Goal: Task Accomplishment & Management: Manage account settings

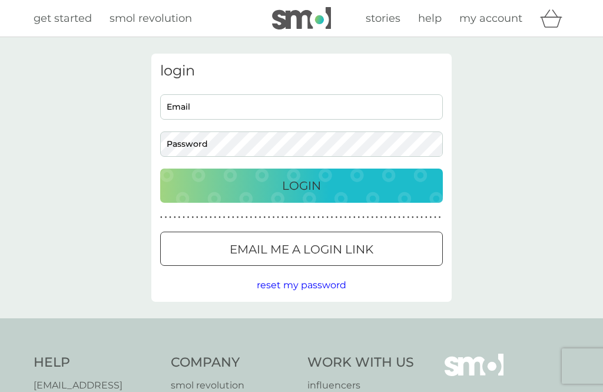
click at [285, 106] on input "Email" at bounding box center [301, 106] width 283 height 25
type input "[EMAIL_ADDRESS][DOMAIN_NAME]"
click at [302, 185] on button "Login" at bounding box center [301, 185] width 283 height 34
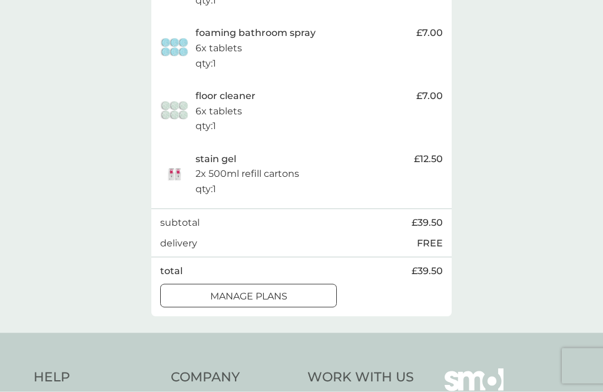
scroll to position [402, 0]
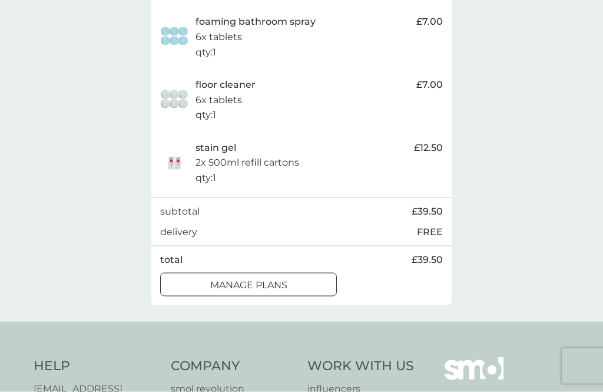
click at [279, 277] on p "manage plans" at bounding box center [248, 284] width 77 height 15
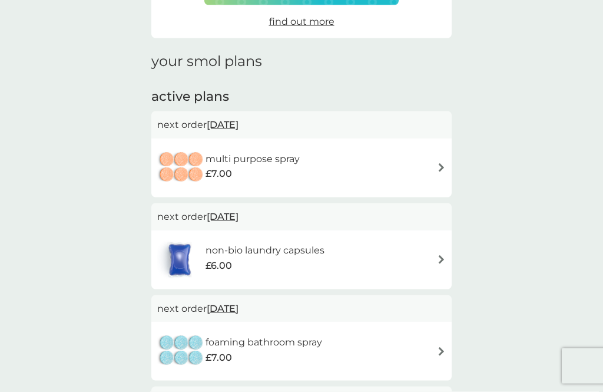
scroll to position [121, 0]
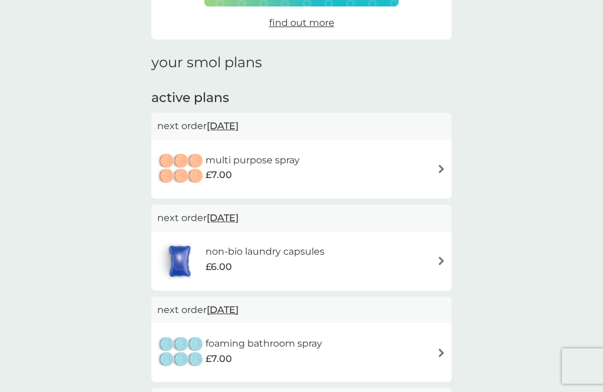
click at [434, 159] on div "multi purpose spray £7.00" at bounding box center [301, 168] width 289 height 41
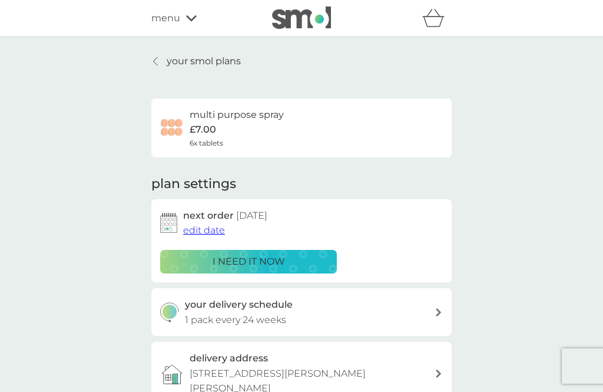
click at [205, 229] on span "edit date" at bounding box center [204, 229] width 42 height 11
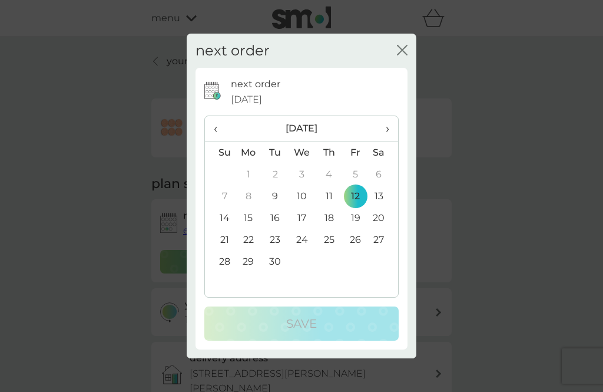
click at [392, 141] on th "›" at bounding box center [383, 128] width 29 height 25
click at [223, 229] on td "12" at bounding box center [220, 218] width 30 height 22
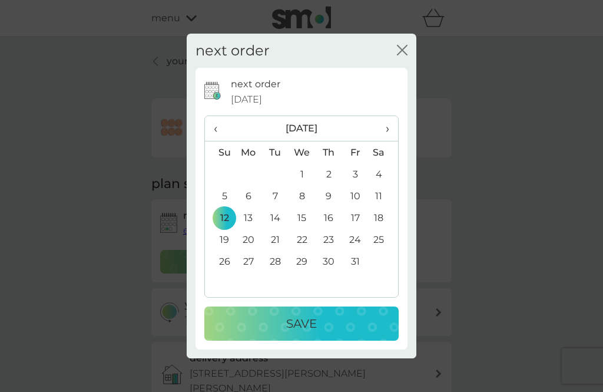
click at [315, 330] on button "Save" at bounding box center [301, 323] width 194 height 34
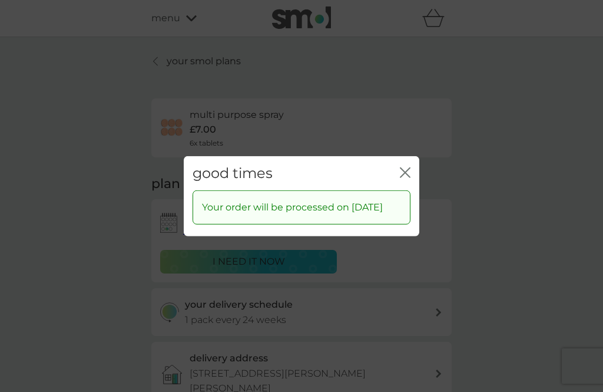
click at [412, 181] on div "good times close" at bounding box center [302, 173] width 236 height 35
click at [408, 177] on icon "close" at bounding box center [405, 172] width 11 height 11
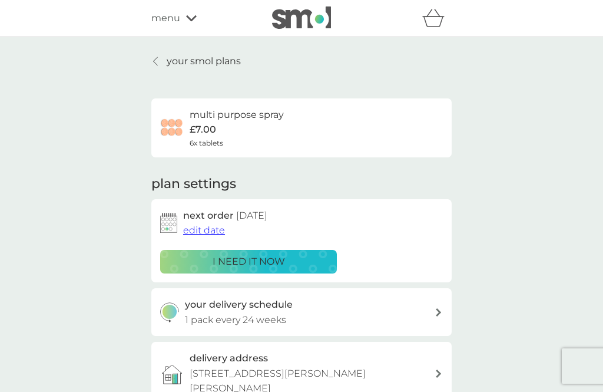
click at [158, 63] on icon at bounding box center [155, 61] width 5 height 9
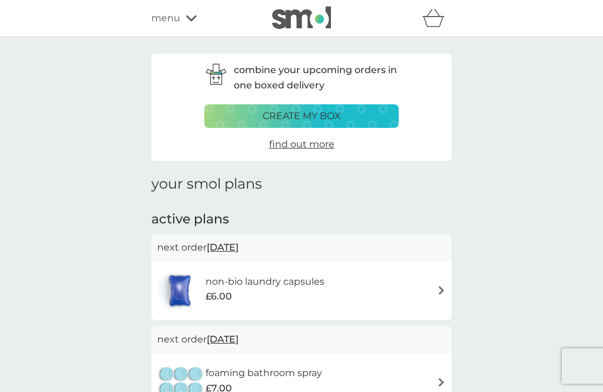
click at [231, 244] on span "12 Sep 2025" at bounding box center [223, 247] width 32 height 23
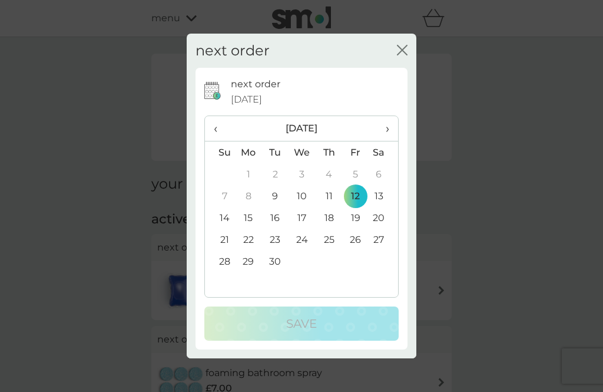
click at [385, 141] on span "›" at bounding box center [384, 128] width 12 height 25
click at [225, 229] on td "12" at bounding box center [220, 218] width 30 height 22
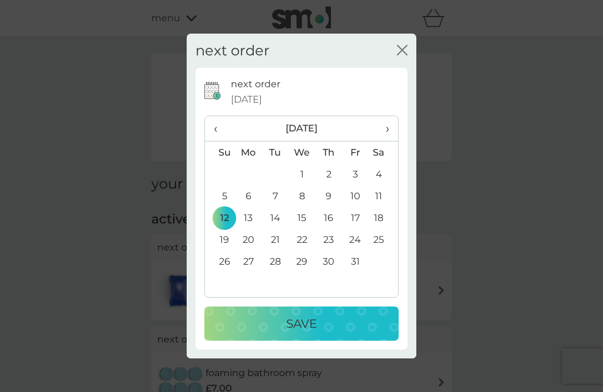
click at [321, 333] on div "Save" at bounding box center [301, 323] width 171 height 19
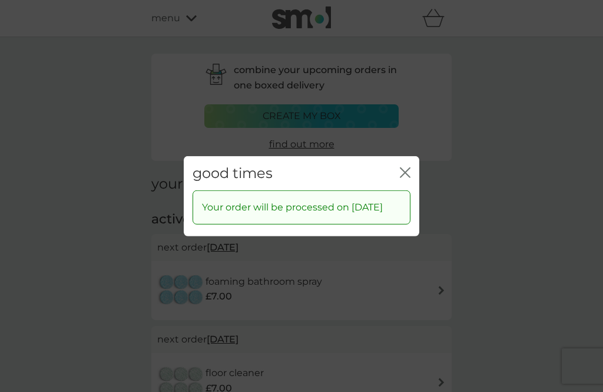
click at [430, 170] on div "good times close Your order will be processed on 12 Oct 2025" at bounding box center [301, 196] width 603 height 392
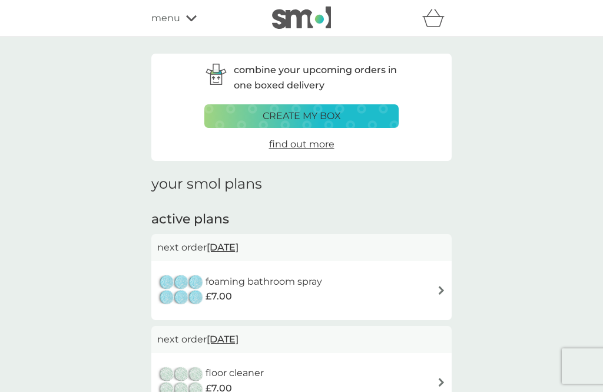
click at [411, 189] on h1 "your smol plans" at bounding box center [301, 184] width 300 height 17
click at [239, 244] on span "12 Sep 2025" at bounding box center [223, 247] width 32 height 23
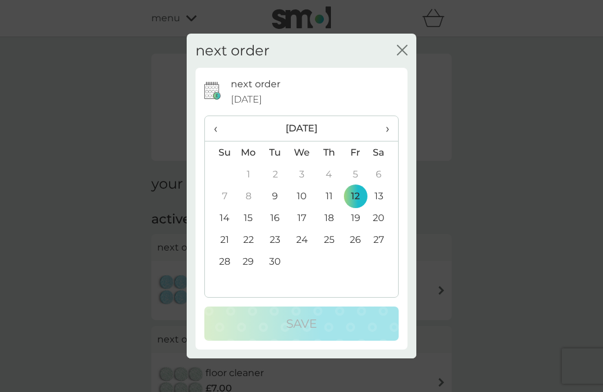
click at [392, 141] on th "›" at bounding box center [383, 128] width 29 height 25
click at [220, 229] on td "12" at bounding box center [220, 218] width 30 height 22
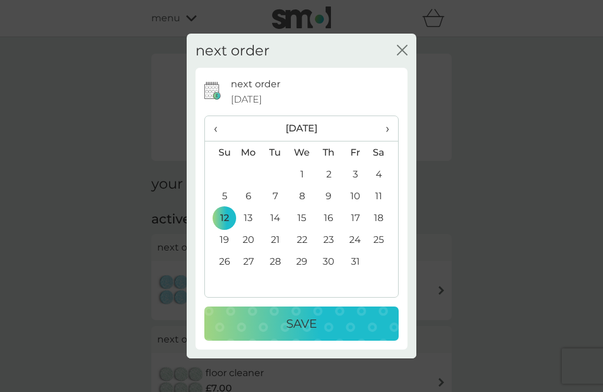
click at [323, 333] on div "Save" at bounding box center [301, 323] width 171 height 19
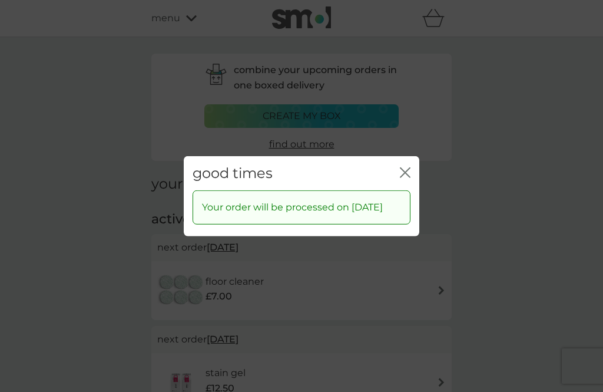
click at [410, 177] on icon "close" at bounding box center [405, 172] width 11 height 11
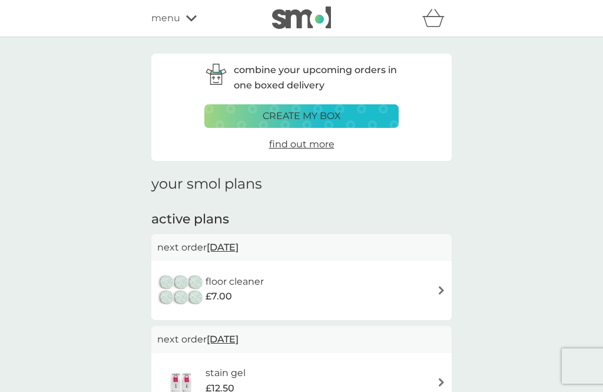
click at [237, 244] on span "12 Sep 2025" at bounding box center [223, 247] width 32 height 23
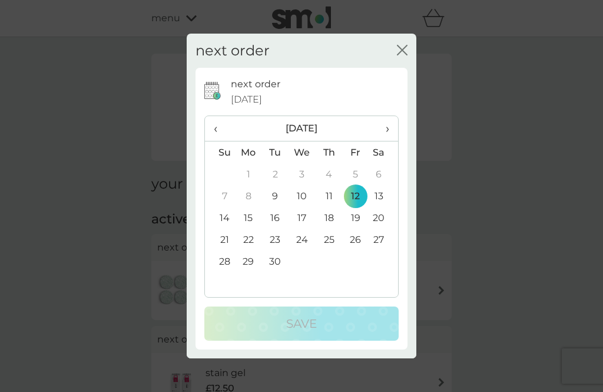
click at [389, 141] on span "›" at bounding box center [384, 128] width 12 height 25
click at [222, 229] on td "12" at bounding box center [220, 218] width 30 height 22
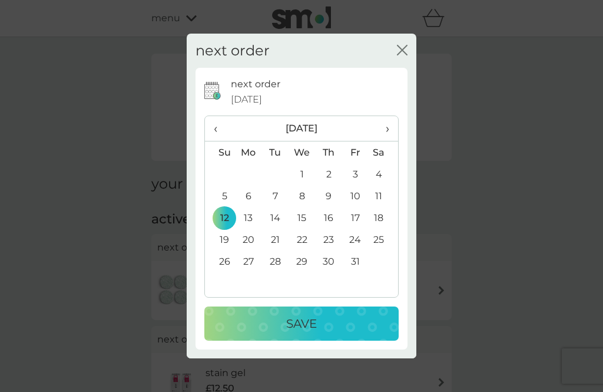
click at [297, 333] on p "Save" at bounding box center [301, 323] width 31 height 19
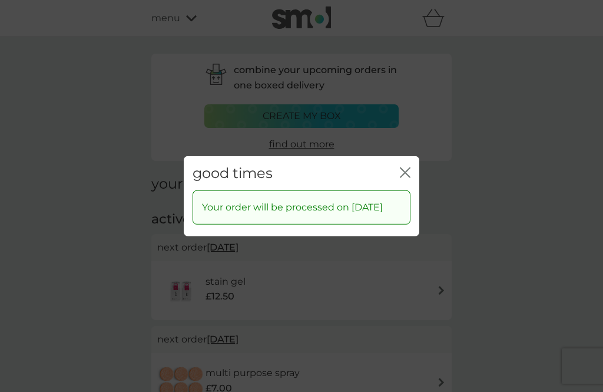
click at [409, 177] on icon "close" at bounding box center [405, 172] width 11 height 11
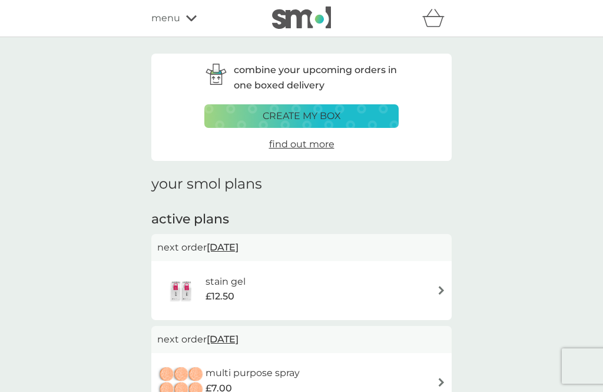
click at [234, 245] on span "12 Sep 2025" at bounding box center [223, 247] width 32 height 23
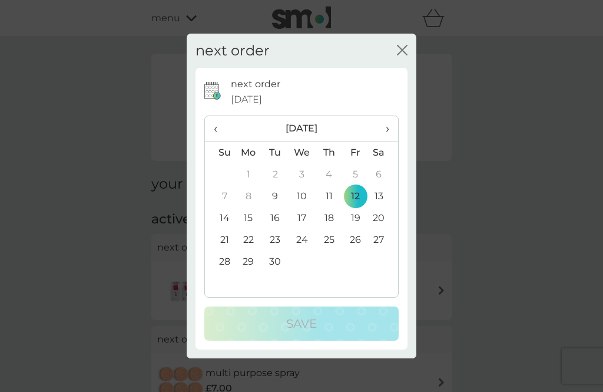
click at [389, 141] on span "›" at bounding box center [384, 128] width 12 height 25
click at [223, 229] on td "12" at bounding box center [220, 218] width 30 height 22
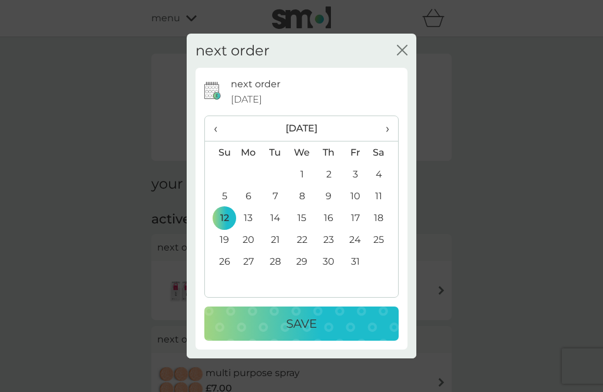
click at [302, 333] on p "Save" at bounding box center [301, 323] width 31 height 19
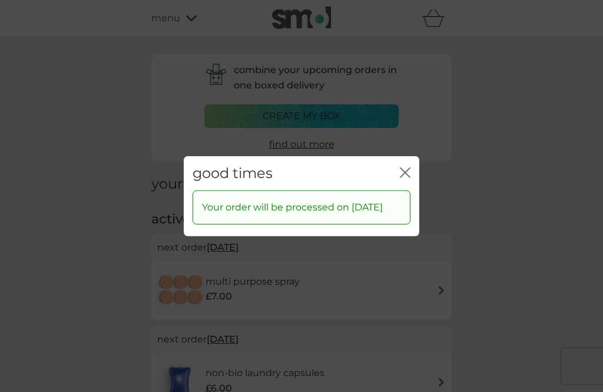
click at [415, 181] on div "good times close" at bounding box center [302, 173] width 236 height 35
click at [408, 177] on icon "close" at bounding box center [405, 172] width 11 height 11
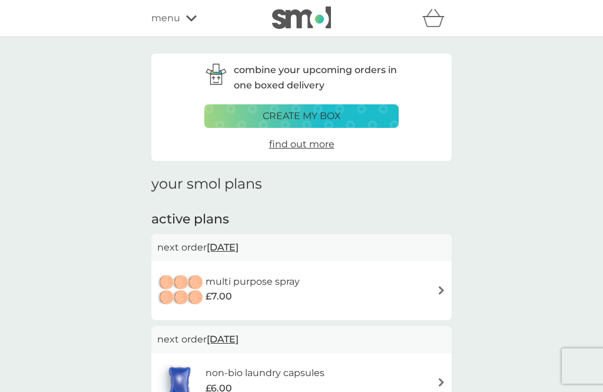
click at [239, 245] on span "12 Oct 2025" at bounding box center [223, 247] width 32 height 23
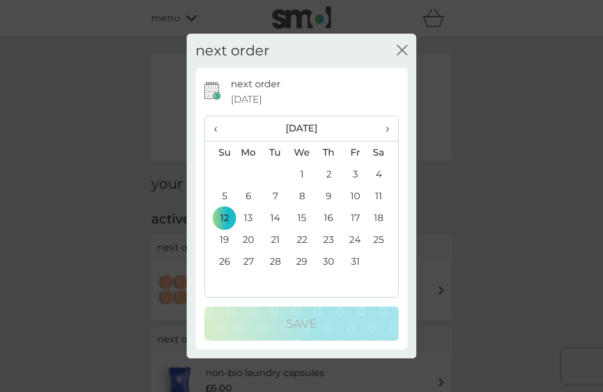
click at [225, 229] on td "12" at bounding box center [220, 218] width 30 height 22
click at [402, 55] on icon "close" at bounding box center [402, 50] width 11 height 11
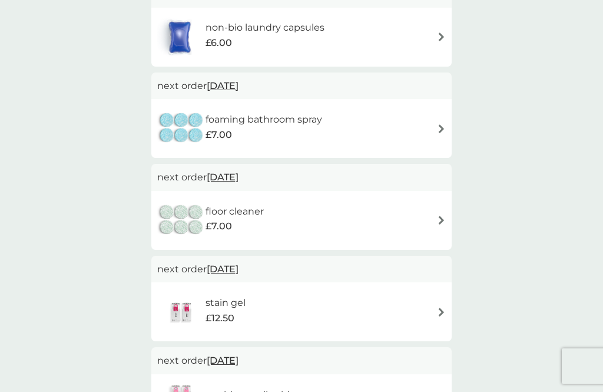
scroll to position [293, 0]
